Goal: Find specific page/section: Find specific page/section

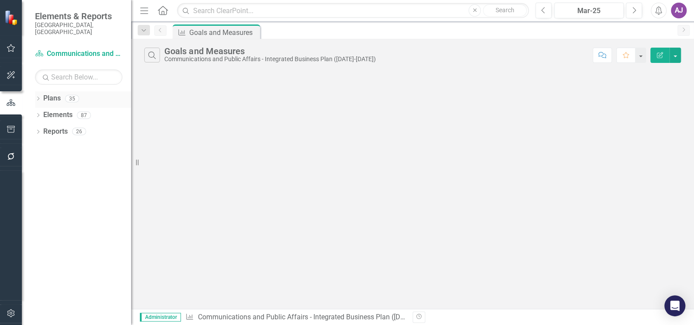
click at [38, 97] on icon "Dropdown" at bounding box center [38, 99] width 6 height 5
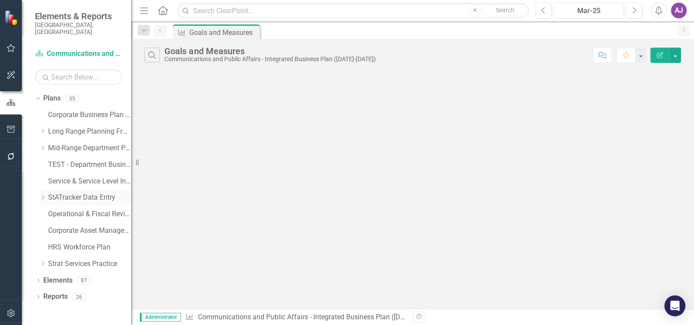
click at [58, 193] on link "StATracker Data Entry" at bounding box center [89, 198] width 83 height 10
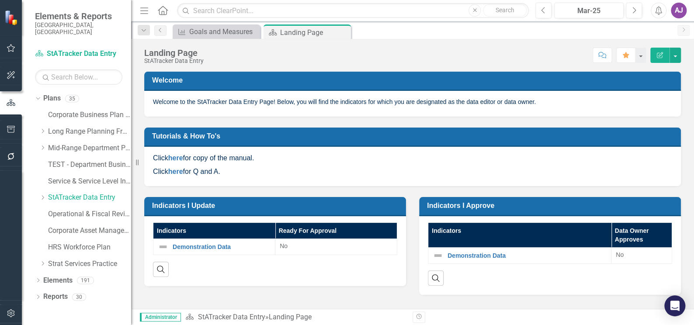
click at [29, 272] on div "Dropdown Plans 35 Corporate Business Plan ([DATE]-[DATE]) Dropdown Long Range P…" at bounding box center [76, 208] width 109 height 234
click at [38, 279] on icon "Dropdown" at bounding box center [38, 281] width 6 height 5
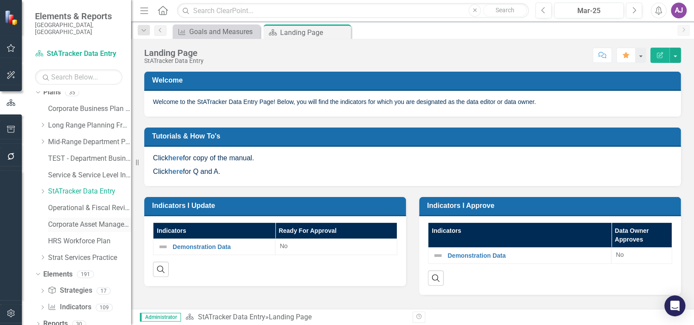
scroll to position [7, 0]
click at [40, 305] on icon "Dropdown" at bounding box center [42, 307] width 6 height 5
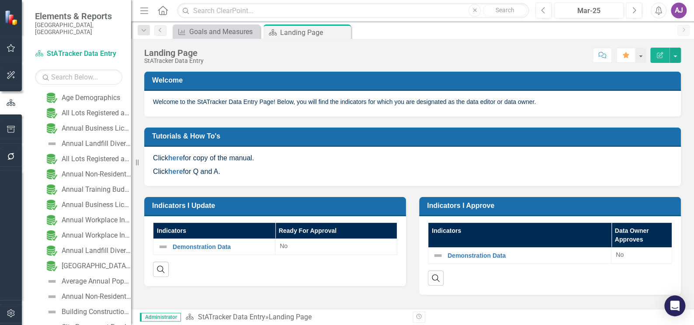
scroll to position [245, 0]
click at [212, 12] on input "text" at bounding box center [353, 10] width 352 height 15
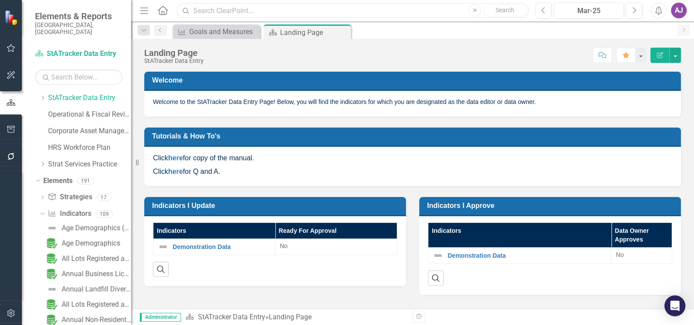
scroll to position [87, 0]
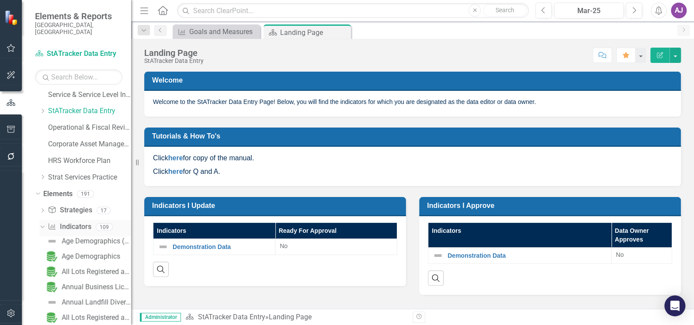
click at [76, 222] on link "Indicator Indicators" at bounding box center [69, 227] width 43 height 10
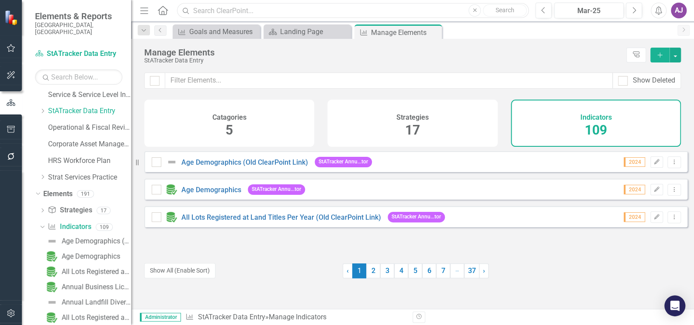
click at [237, 14] on input "text" at bounding box center [353, 10] width 352 height 15
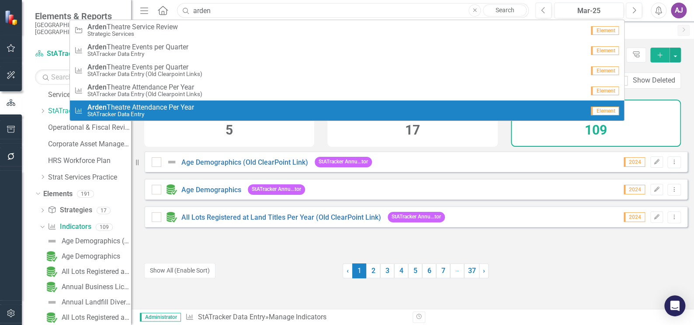
type input "arden"
click at [285, 278] on div "Age Demographics (Old ClearPoint Link) StATracker Annu...tor 2024 Edit Dropdown…" at bounding box center [415, 219] width 543 height 136
